Goal: Information Seeking & Learning: Find specific fact

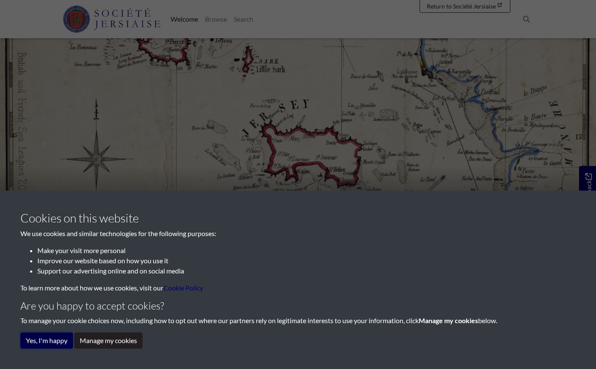
click at [48, 339] on button "Yes, I'm happy" at bounding box center [46, 340] width 53 height 16
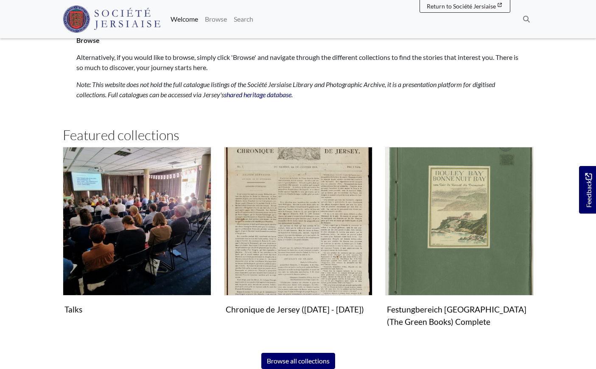
scroll to position [416, 0]
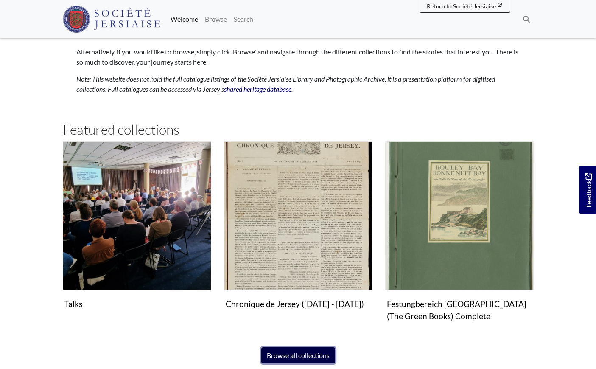
click at [293, 356] on link "Browse all collections" at bounding box center [298, 355] width 74 height 16
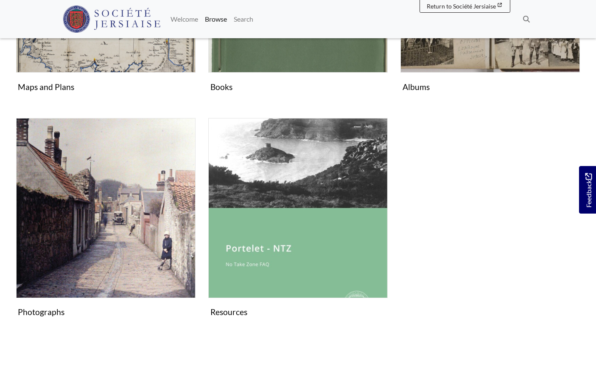
scroll to position [526, 0]
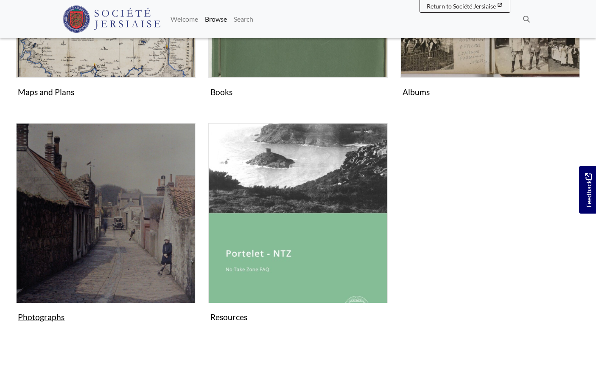
click at [39, 310] on figure "Photographs Collection" at bounding box center [106, 224] width 180 height 202
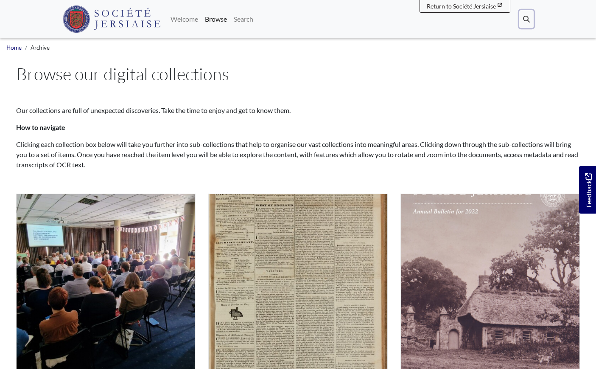
click at [526, 19] on icon at bounding box center [526, 19] width 7 height 7
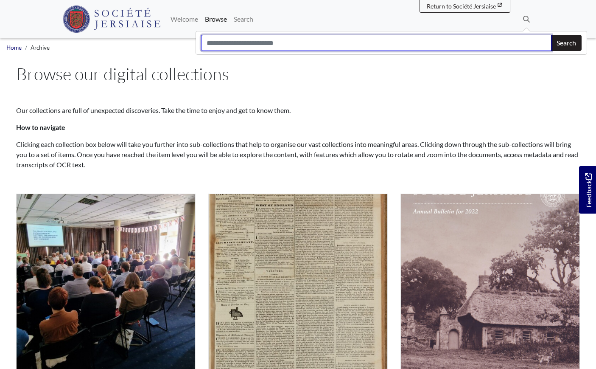
click at [321, 47] on input "Search" at bounding box center [376, 43] width 351 height 16
type input "**********"
click at [551, 35] on button "Search" at bounding box center [566, 43] width 31 height 16
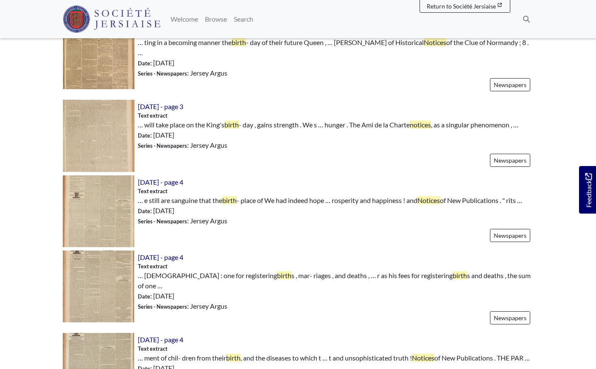
scroll to position [307, 0]
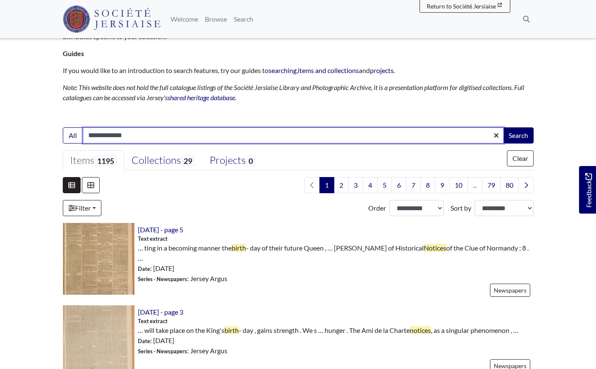
drag, startPoint x: 600, startPoint y: 57, endPoint x: 602, endPoint y: 80, distance: 23.0
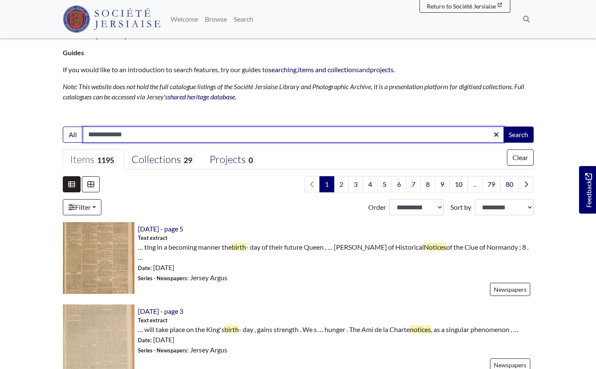
click at [135, 132] on input "**********" at bounding box center [293, 134] width 421 height 16
type input "**********"
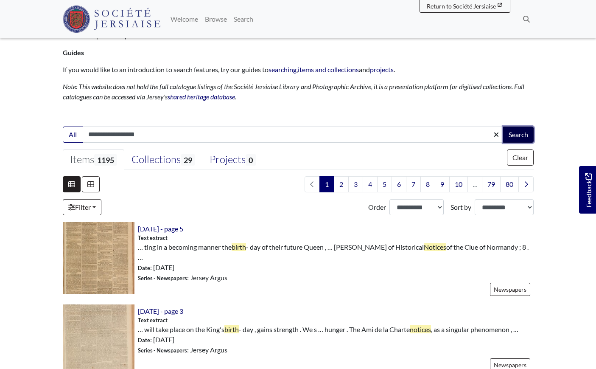
click at [517, 131] on button "Search" at bounding box center [518, 134] width 31 height 16
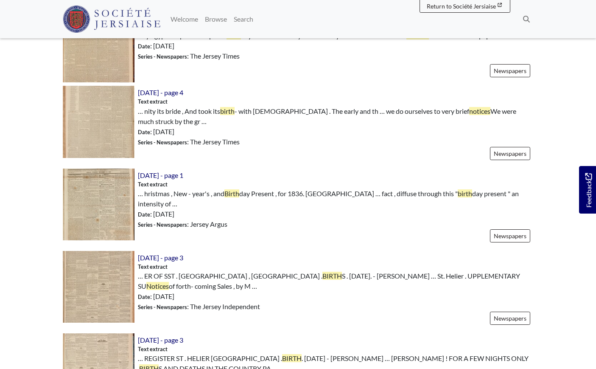
scroll to position [622, 0]
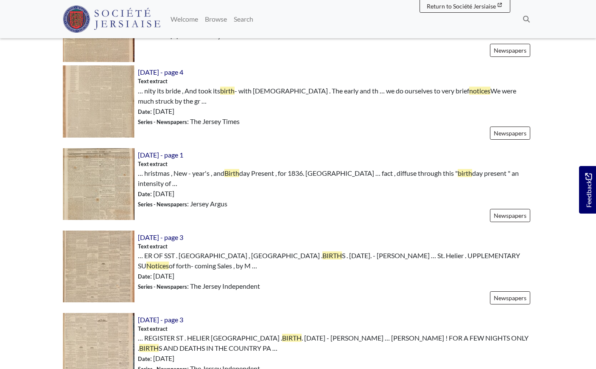
drag, startPoint x: 600, startPoint y: 76, endPoint x: 607, endPoint y: 218, distance: 142.7
click at [596, 218] on html "Menu" at bounding box center [298, 206] width 596 height 1696
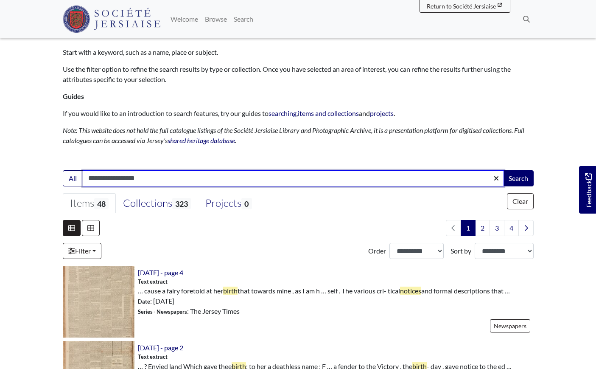
scroll to position [0, 0]
